Goal: Find specific page/section: Find specific page/section

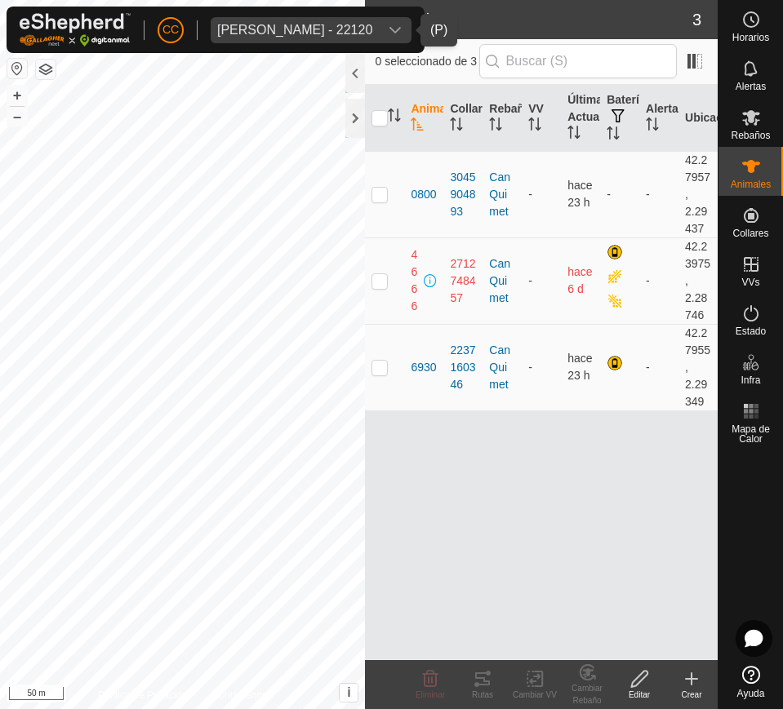
click at [269, 35] on div "Jordi Carbonell Vila - 22120" at bounding box center [294, 30] width 155 height 13
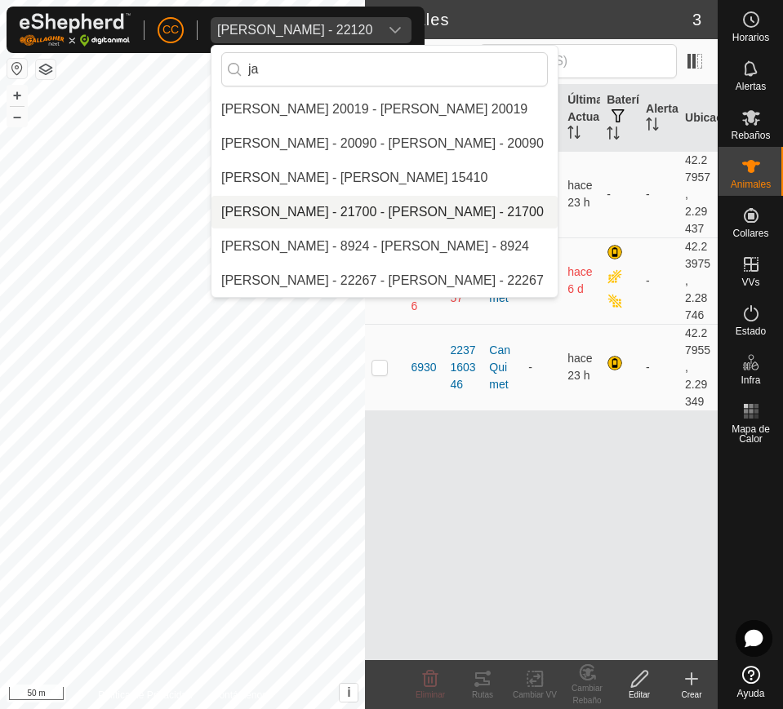
type input "j"
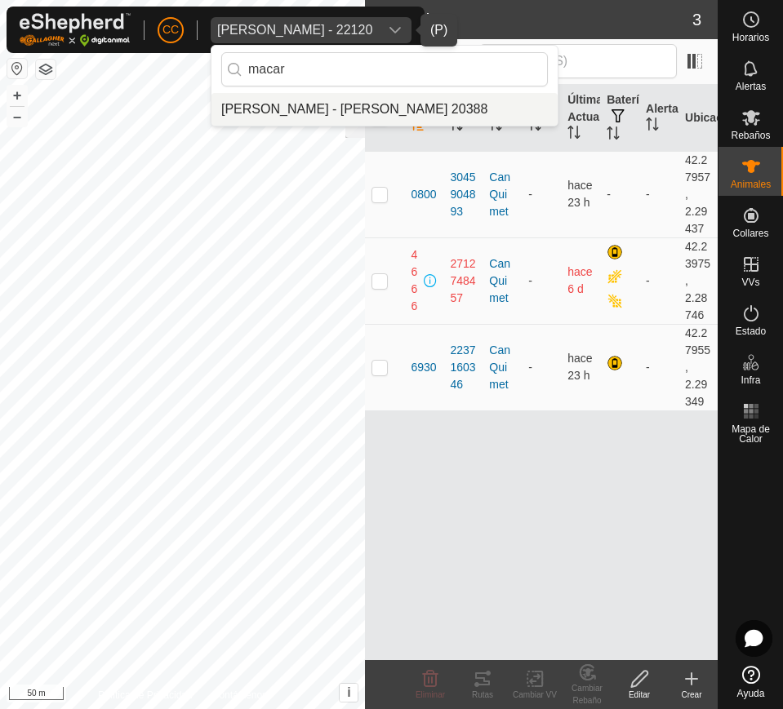
type input "macar"
click at [441, 112] on li "Macarena Flor Rapado Laso - Macarena Flor Rapado Laso 20388" at bounding box center [384, 109] width 346 height 33
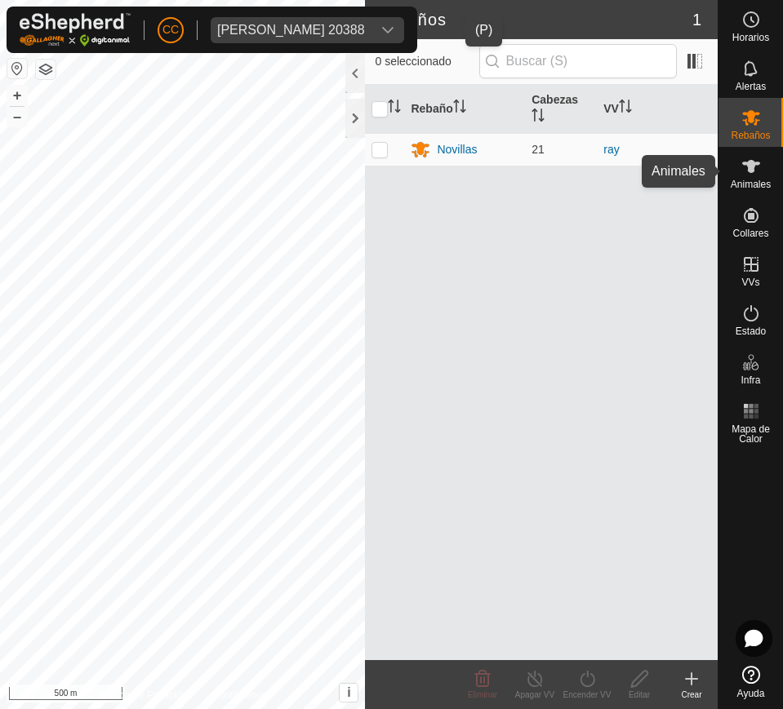
click at [772, 174] on div "Animales" at bounding box center [750, 171] width 64 height 49
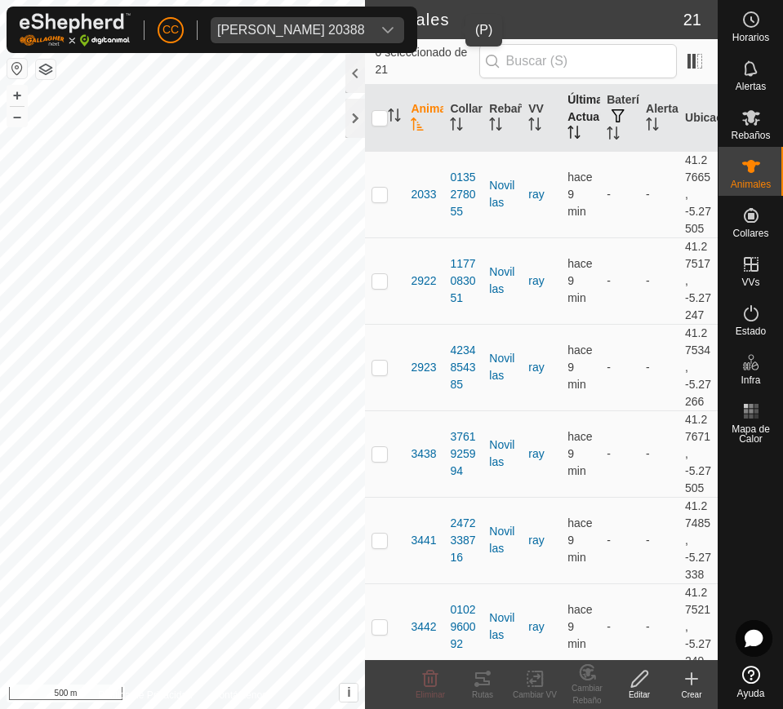
click at [573, 118] on th "Última Actualización" at bounding box center [580, 118] width 39 height 67
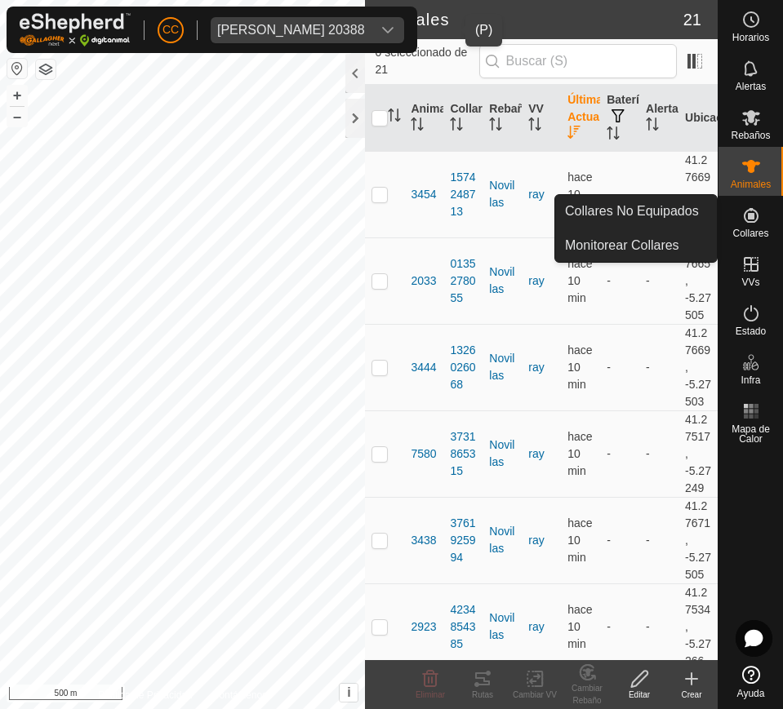
click at [747, 236] on span "Collares" at bounding box center [750, 233] width 36 height 10
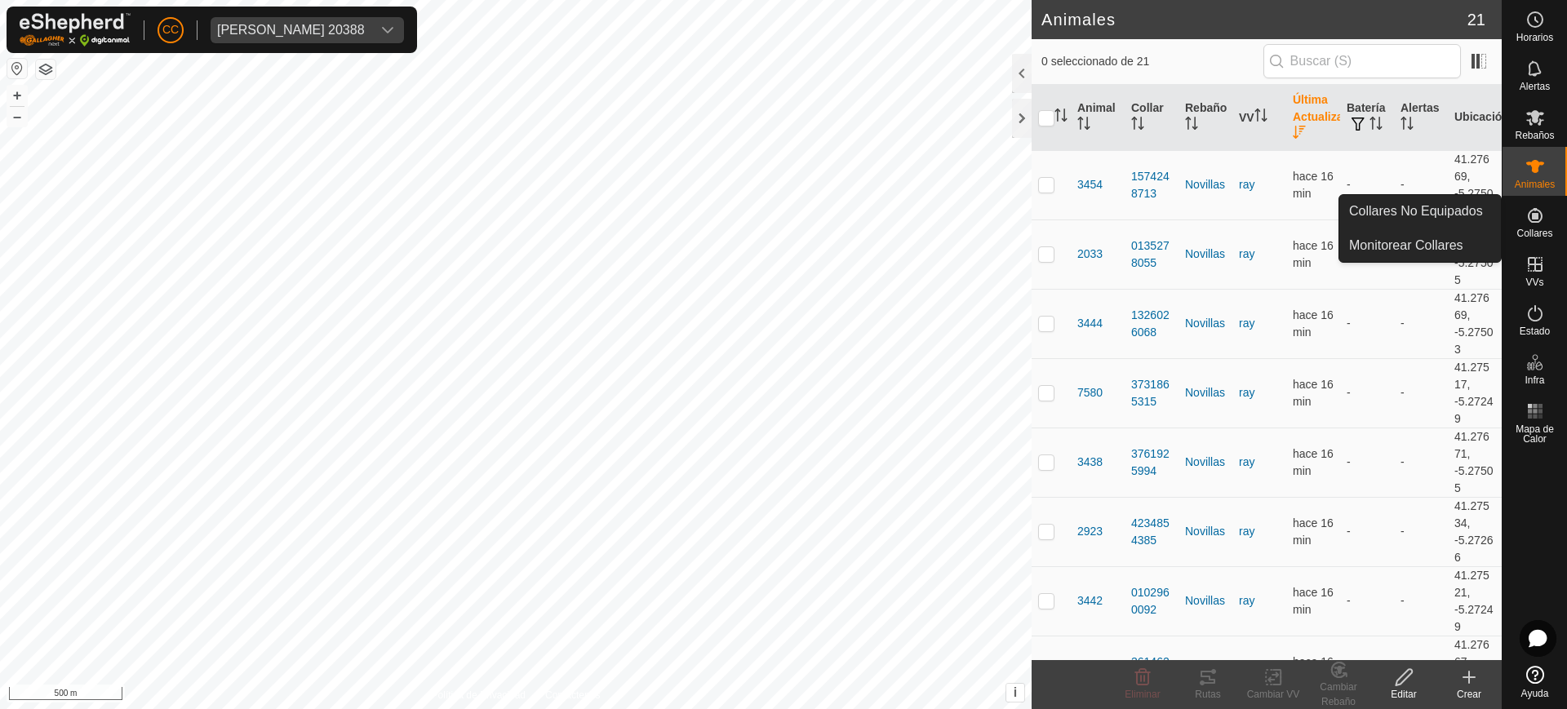
click at [782, 211] on div "Collares" at bounding box center [1534, 220] width 64 height 49
click at [782, 206] on link "Collares No Equipados" at bounding box center [1420, 211] width 162 height 33
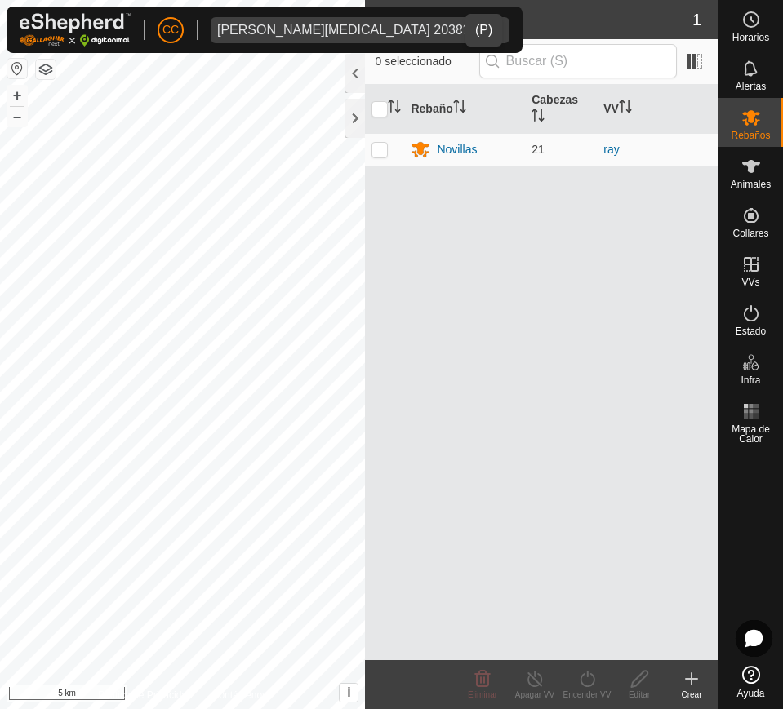
click at [300, 34] on div "[PERSON_NAME][MEDICAL_DATA] 20388" at bounding box center [343, 30] width 253 height 13
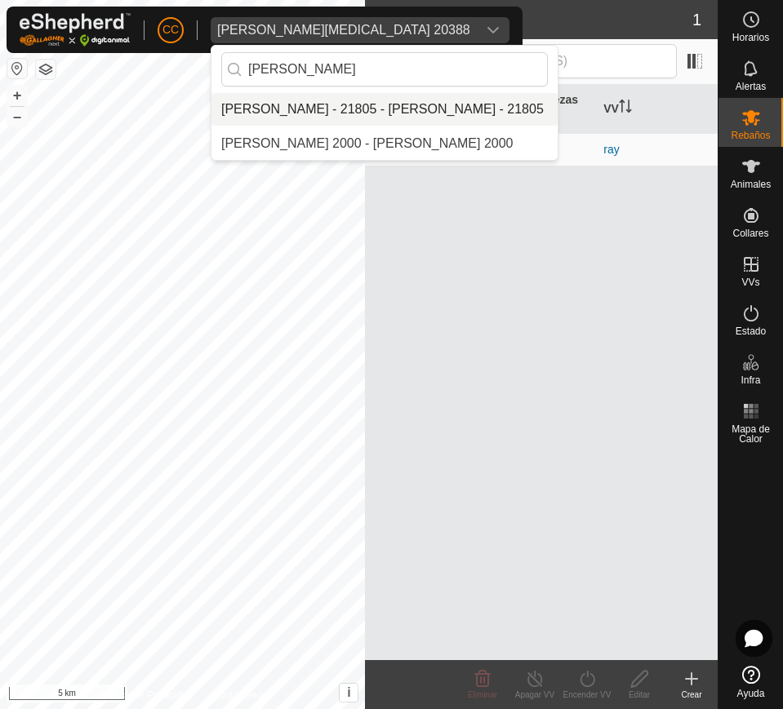
type input "[PERSON_NAME]"
click at [359, 105] on li "Ana Maria Alduncin Baleztena - 21805 - Ana Maria Alduncin Baleztena - 21805" at bounding box center [384, 109] width 346 height 33
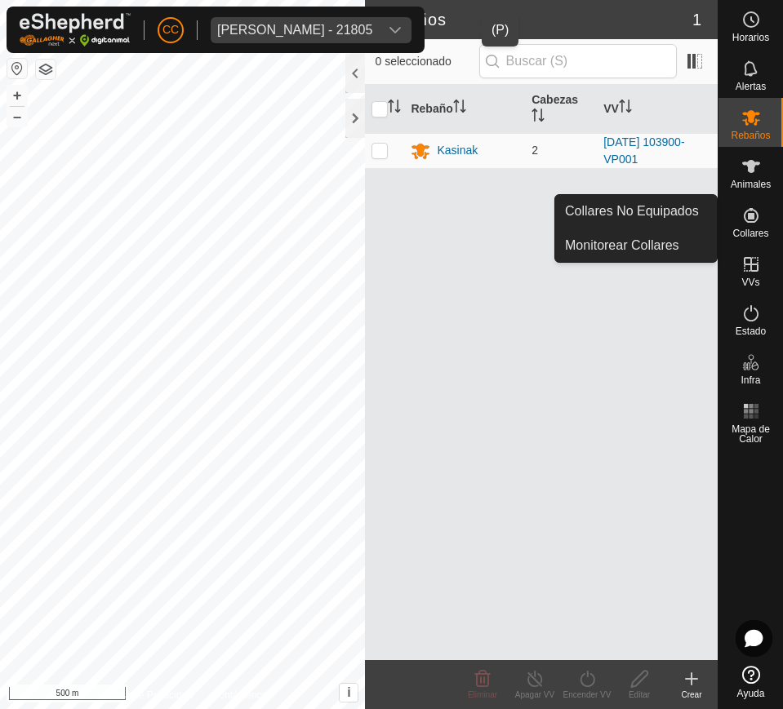
click at [750, 212] on icon at bounding box center [751, 216] width 20 height 20
click at [686, 206] on link "Collares No Equipados" at bounding box center [636, 211] width 162 height 33
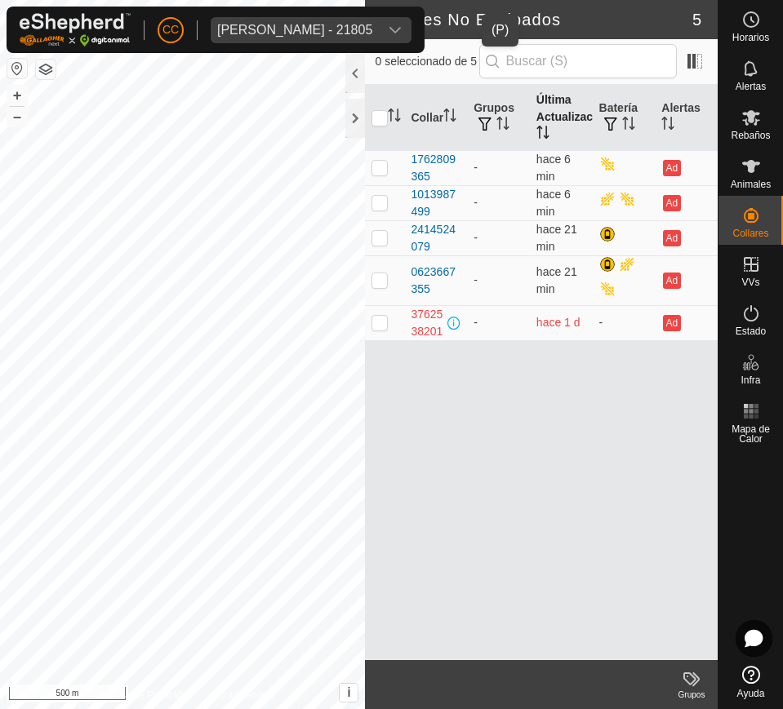
click at [548, 114] on th "Última Actualización" at bounding box center [561, 118] width 63 height 66
